Goal: Task Accomplishment & Management: Complete application form

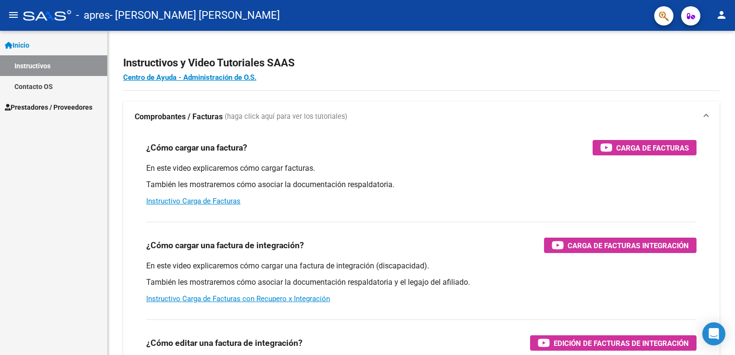
click at [34, 115] on link "Prestadores / Proveedores" at bounding box center [53, 107] width 107 height 21
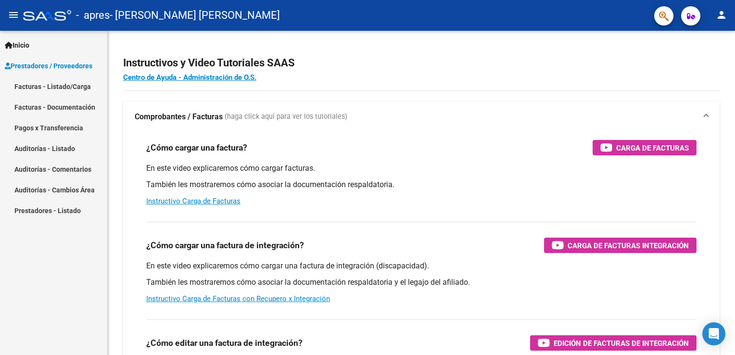
click at [53, 89] on link "Facturas - Listado/Carga" at bounding box center [53, 86] width 107 height 21
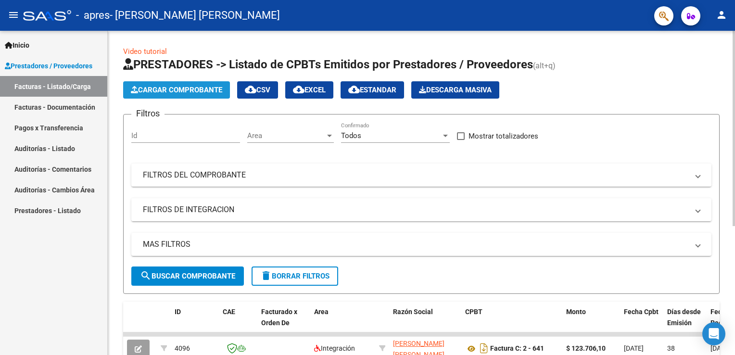
click at [167, 94] on button "Cargar Comprobante" at bounding box center [176, 89] width 107 height 17
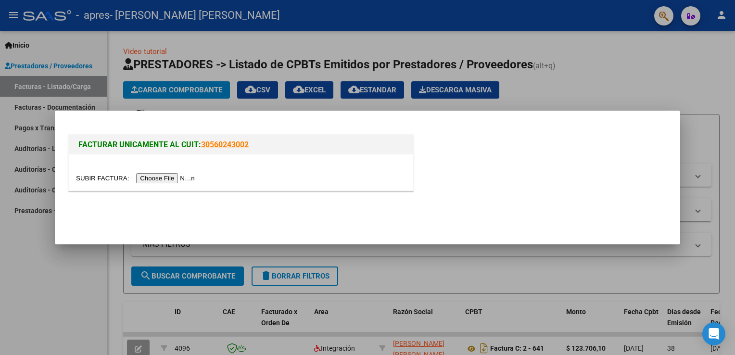
click at [156, 180] on input "file" at bounding box center [137, 178] width 122 height 10
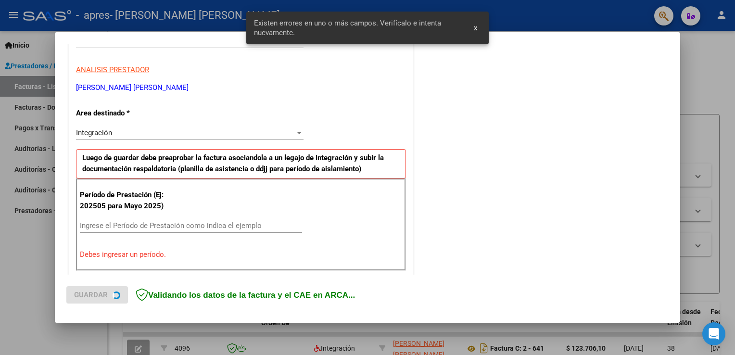
scroll to position [201, 0]
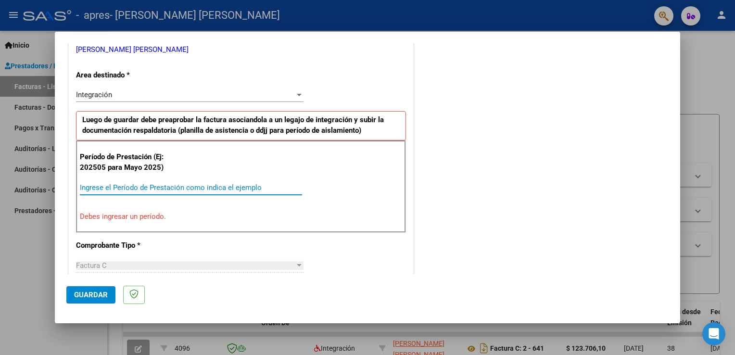
click at [167, 190] on input "Ingrese el Período de Prestación como indica el ejemplo" at bounding box center [191, 187] width 222 height 9
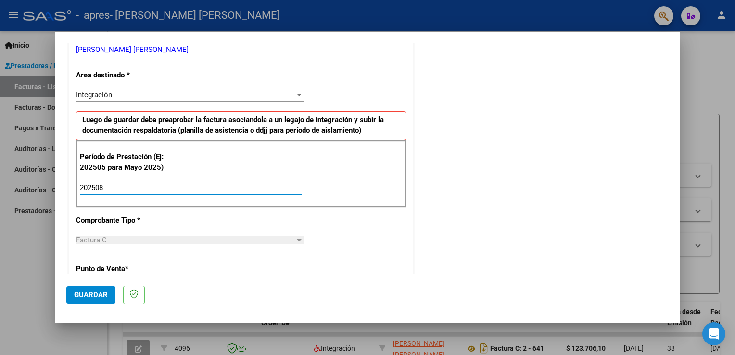
type input "202508"
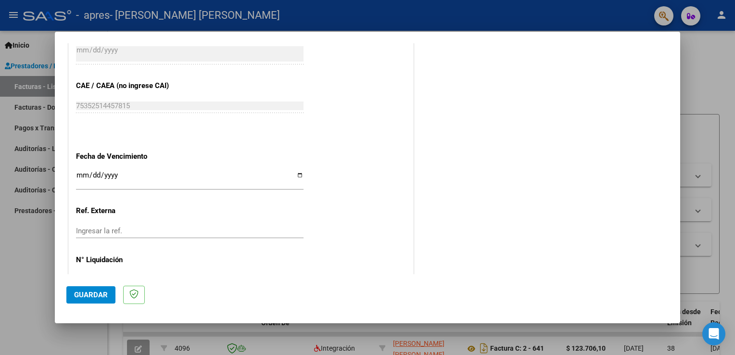
scroll to position [591, 0]
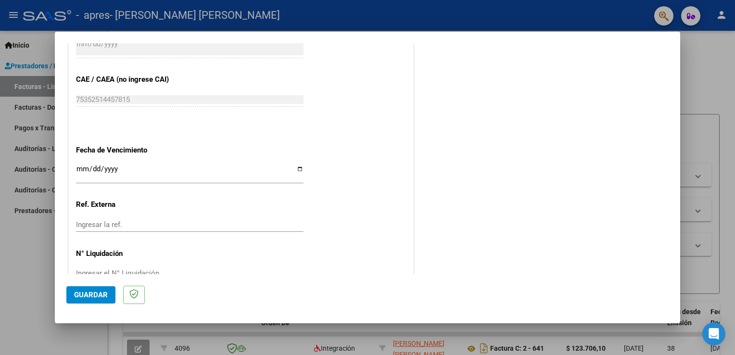
click at [145, 178] on input "Ingresar la fecha" at bounding box center [190, 172] width 228 height 15
click at [295, 172] on input "Ingresar la fecha" at bounding box center [190, 172] width 228 height 15
click at [300, 172] on input "Ingresar la fecha" at bounding box center [190, 172] width 228 height 15
click at [298, 168] on input "Ingresar la fecha" at bounding box center [190, 172] width 228 height 15
type input "[DATE]"
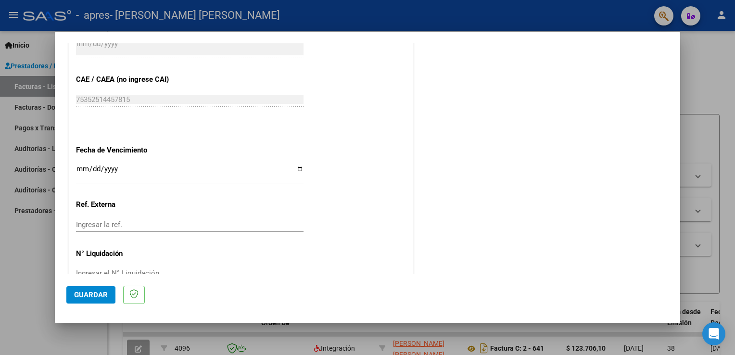
scroll to position [614, 0]
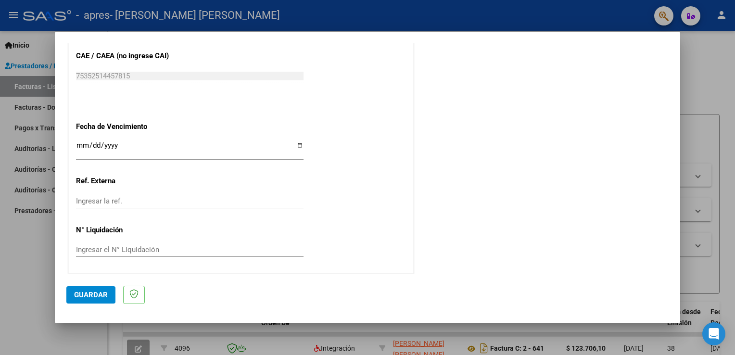
click at [92, 291] on span "Guardar" at bounding box center [91, 295] width 34 height 9
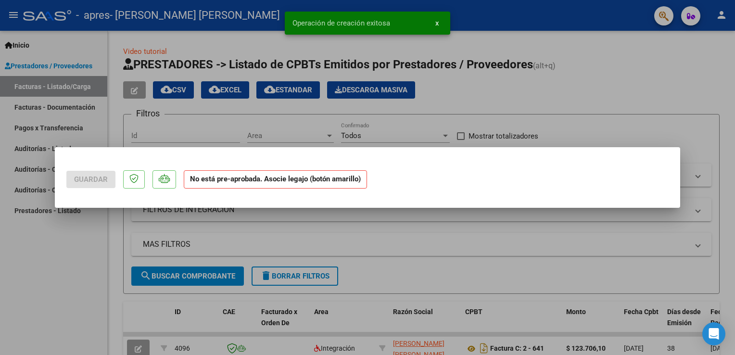
scroll to position [0, 0]
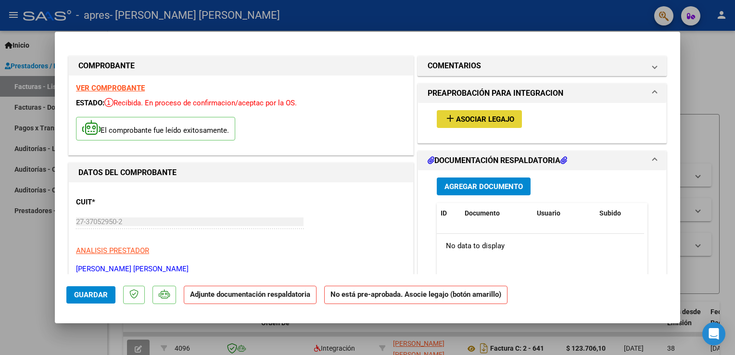
click at [471, 124] on button "add Asociar Legajo" at bounding box center [479, 119] width 85 height 18
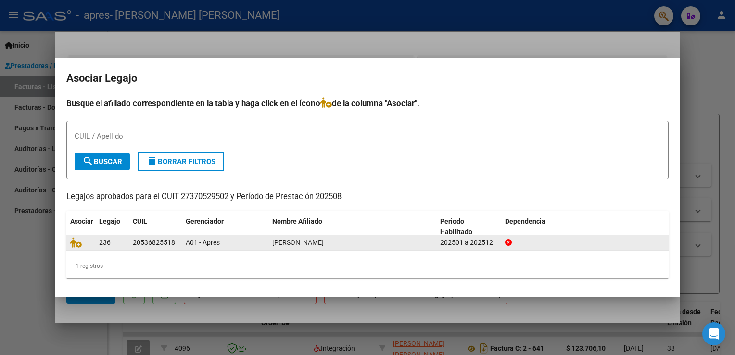
click at [264, 249] on datatable-body-cell "A01 - Apres" at bounding box center [225, 242] width 87 height 15
click at [270, 242] on datatable-body-cell "[PERSON_NAME]" at bounding box center [352, 242] width 168 height 15
click at [74, 243] on icon at bounding box center [76, 242] width 12 height 11
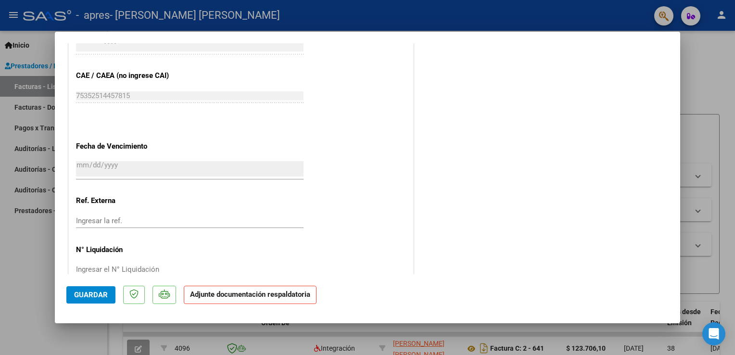
scroll to position [629, 0]
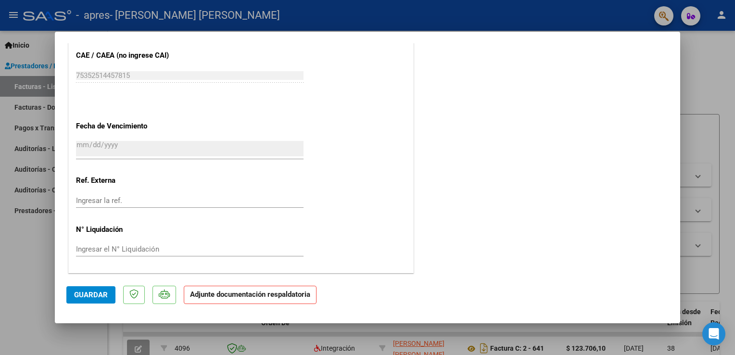
click at [293, 295] on strong "Adjunte documentación respaldatoria" at bounding box center [250, 294] width 120 height 9
click at [231, 296] on strong "Adjunte documentación respaldatoria" at bounding box center [250, 294] width 120 height 9
click at [681, 219] on div at bounding box center [367, 177] width 735 height 355
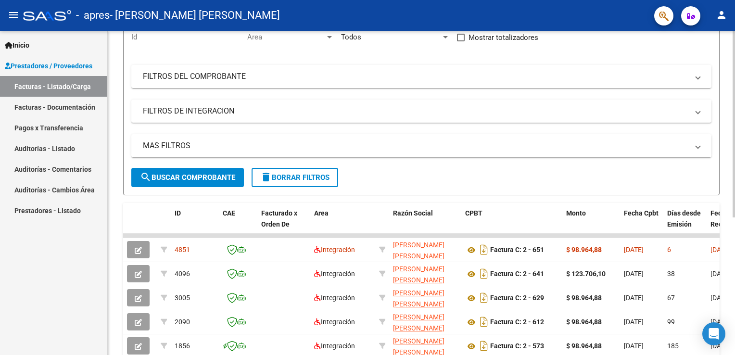
scroll to position [103, 0]
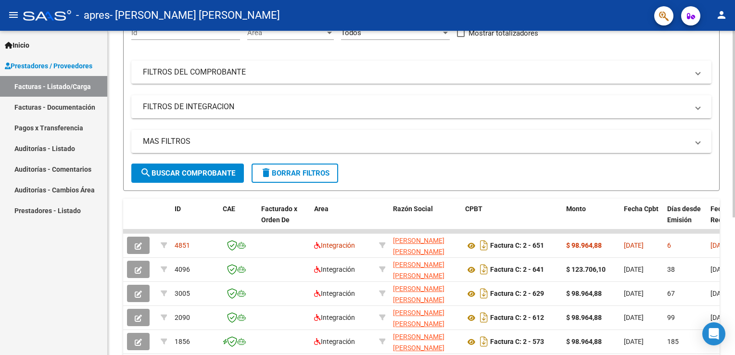
click at [735, 137] on html "menu - apres - [PERSON_NAME] [GEOGRAPHIC_DATA][PERSON_NAME] person Inicio Instr…" at bounding box center [367, 177] width 735 height 355
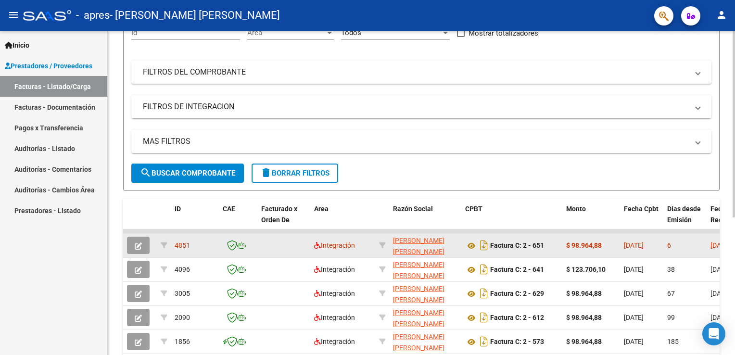
click at [137, 250] on button "button" at bounding box center [138, 245] width 23 height 17
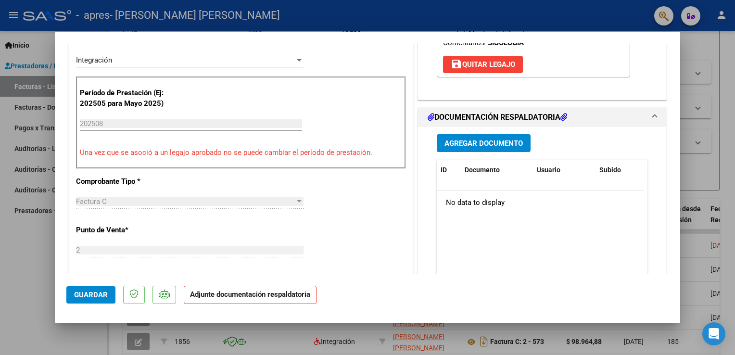
scroll to position [220, 0]
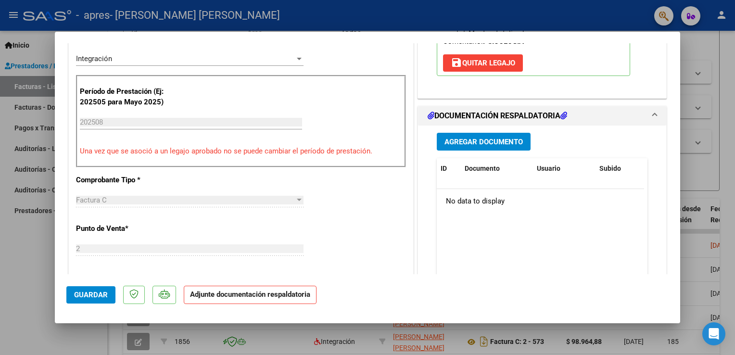
click at [456, 143] on span "Agregar Documento" at bounding box center [484, 142] width 78 height 9
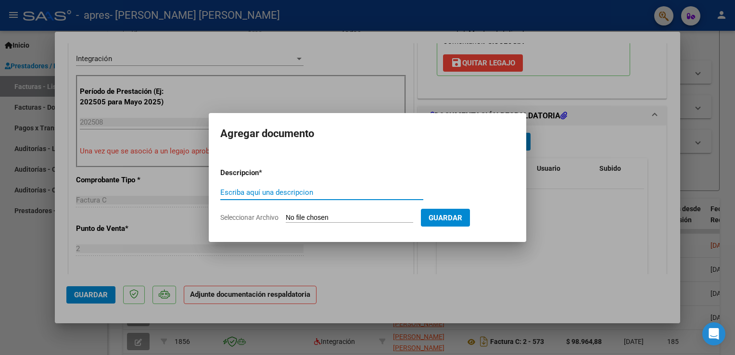
click at [304, 191] on input "Escriba aquí una descripcion" at bounding box center [321, 192] width 203 height 9
type input "PLANILLA DE ASISTENCIA"
click at [307, 218] on input "Seleccionar Archivo" at bounding box center [349, 218] width 127 height 9
type input "C:\fakepath\WhatsApp Scan [DATE] 01.29.08 (1).pdf"
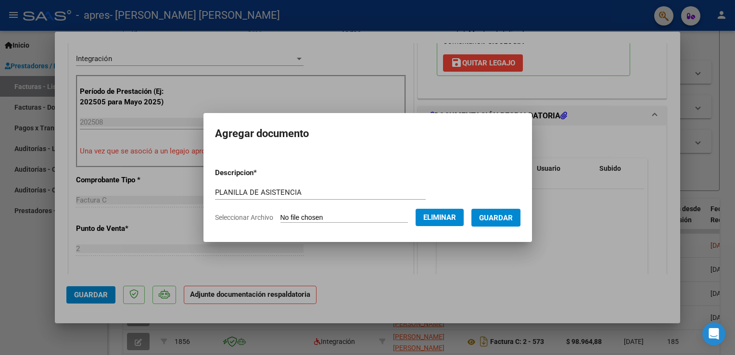
click at [506, 222] on span "Guardar" at bounding box center [496, 218] width 34 height 9
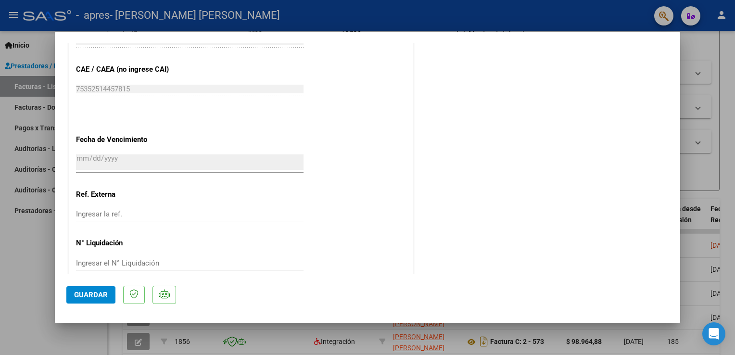
scroll to position [594, 0]
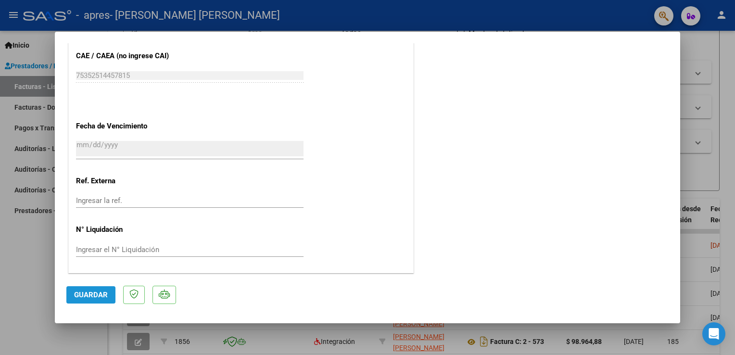
click at [83, 292] on span "Guardar" at bounding box center [91, 295] width 34 height 9
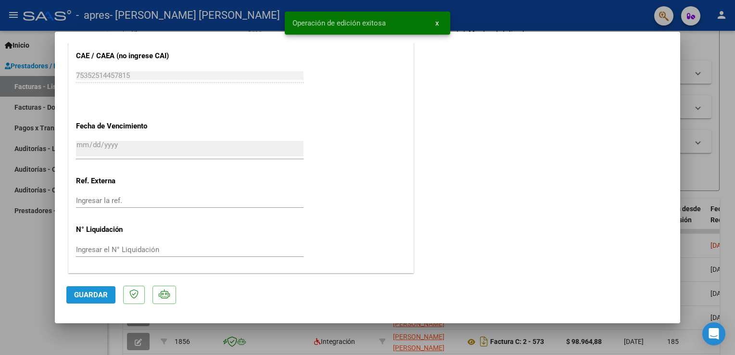
click at [83, 301] on button "Guardar" at bounding box center [90, 294] width 49 height 17
click at [13, 312] on div at bounding box center [367, 177] width 735 height 355
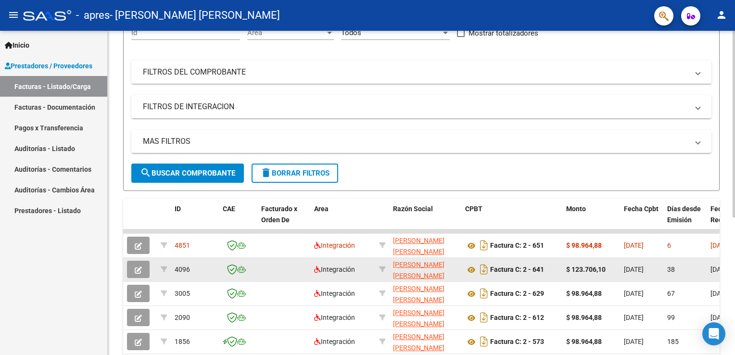
drag, startPoint x: 661, startPoint y: 266, endPoint x: 533, endPoint y: 276, distance: 128.4
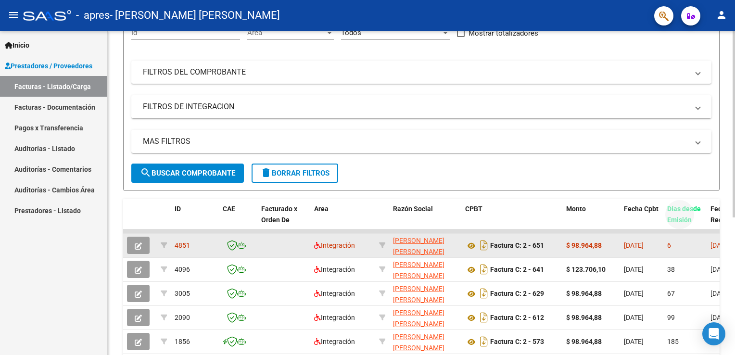
drag, startPoint x: 674, startPoint y: 228, endPoint x: 611, endPoint y: 235, distance: 62.5
click at [611, 235] on div "ID CAE Facturado x Orden De Area Razón Social CPBT Monto Fecha Cpbt Días desde …" at bounding box center [421, 326] width 597 height 255
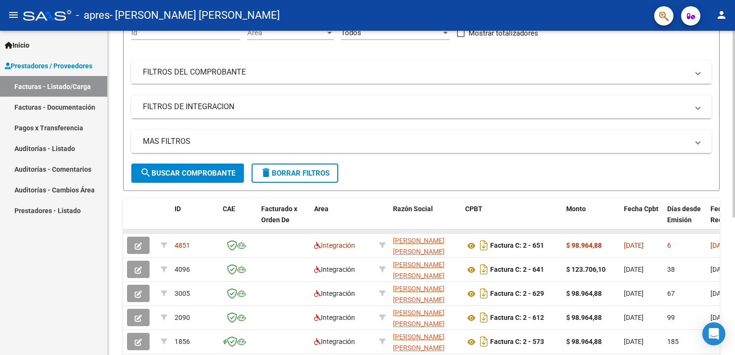
drag, startPoint x: 611, startPoint y: 235, endPoint x: 603, endPoint y: 228, distance: 10.6
click at [603, 228] on div "ID CAE Facturado x Orden De Area Razón Social CPBT Monto Fecha Cpbt Días desde …" at bounding box center [421, 326] width 597 height 255
